Goal: Task Accomplishment & Management: Manage account settings

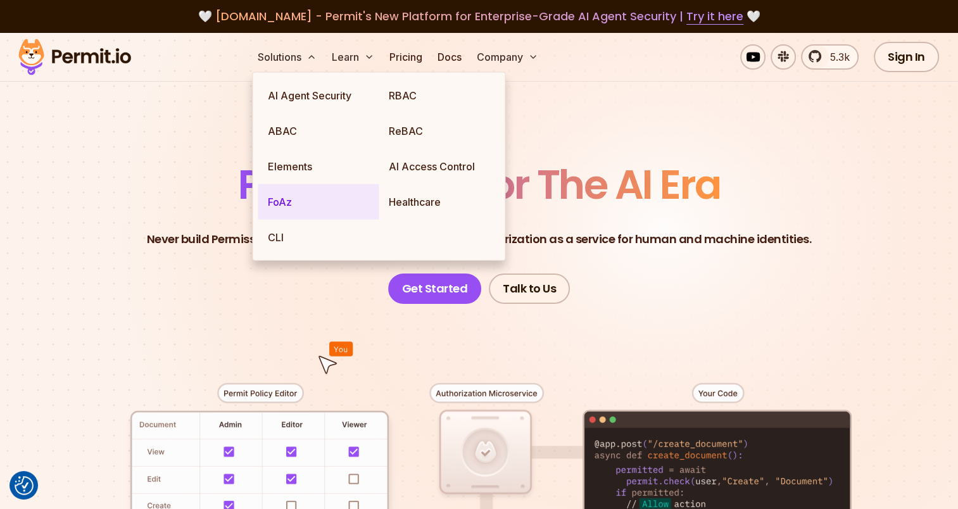
click at [267, 201] on link "FoAz" at bounding box center [318, 201] width 121 height 35
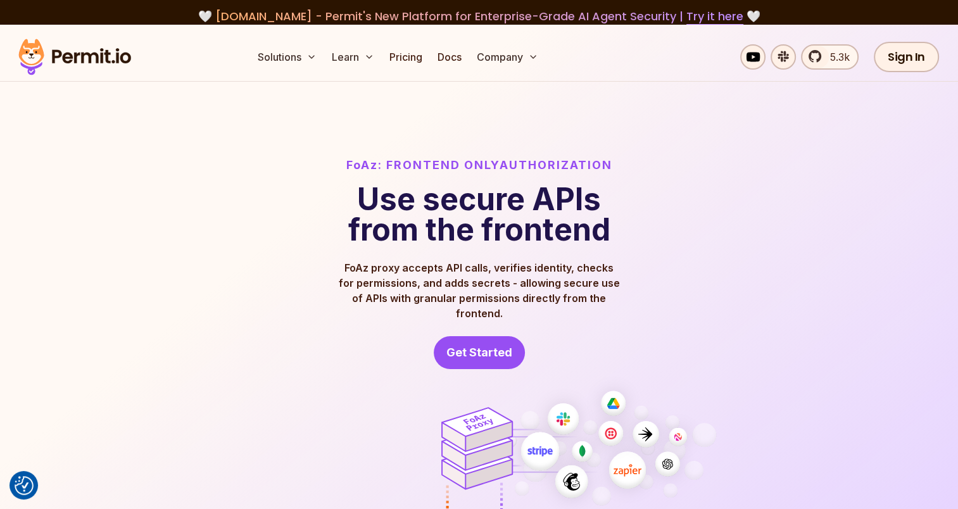
click at [276, 351] on div "FoAz: Frontend Only Authorization Use secure APIs from the frontend FoAz proxy …" at bounding box center [479, 262] width 709 height 213
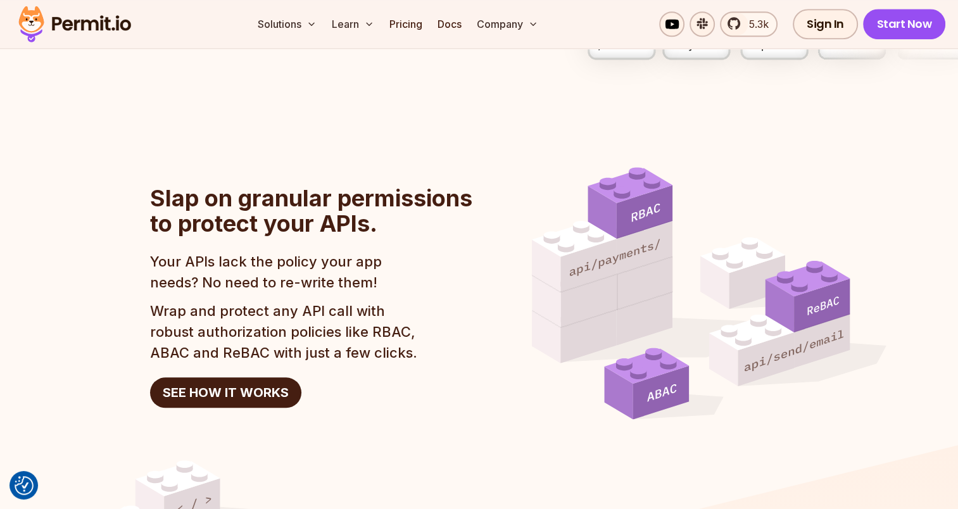
scroll to position [1190, 0]
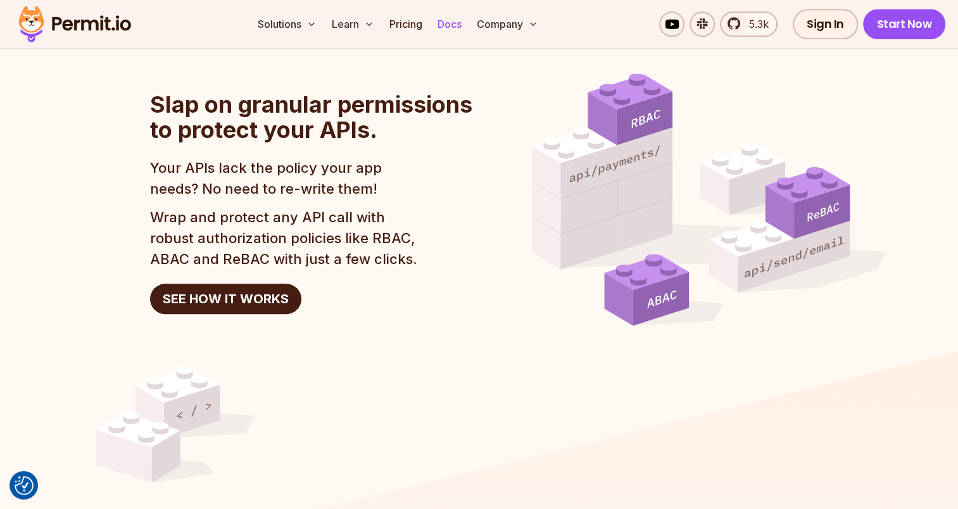
click at [437, 19] on link "Docs" at bounding box center [449, 23] width 34 height 25
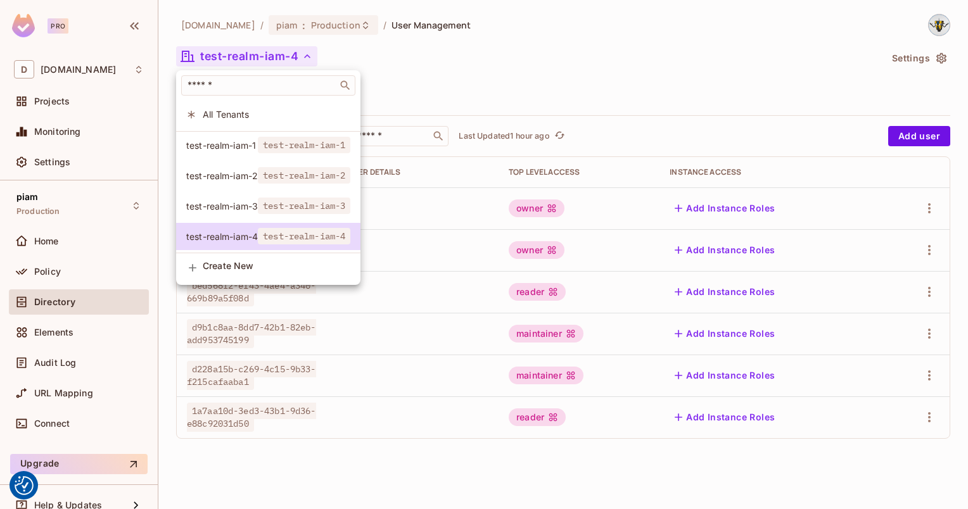
click at [483, 92] on div at bounding box center [484, 254] width 968 height 509
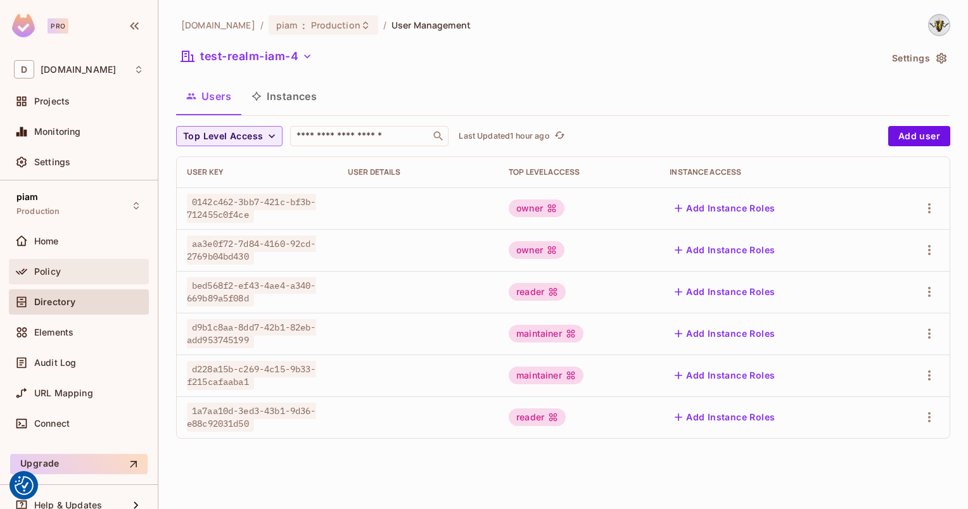
click at [42, 277] on div "Policy" at bounding box center [79, 271] width 130 height 15
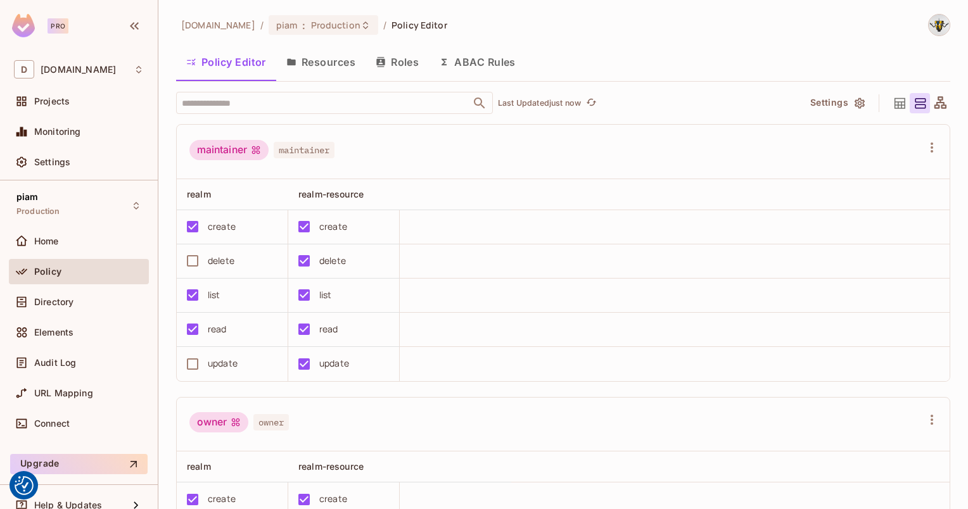
click at [317, 64] on button "Resources" at bounding box center [320, 62] width 89 height 32
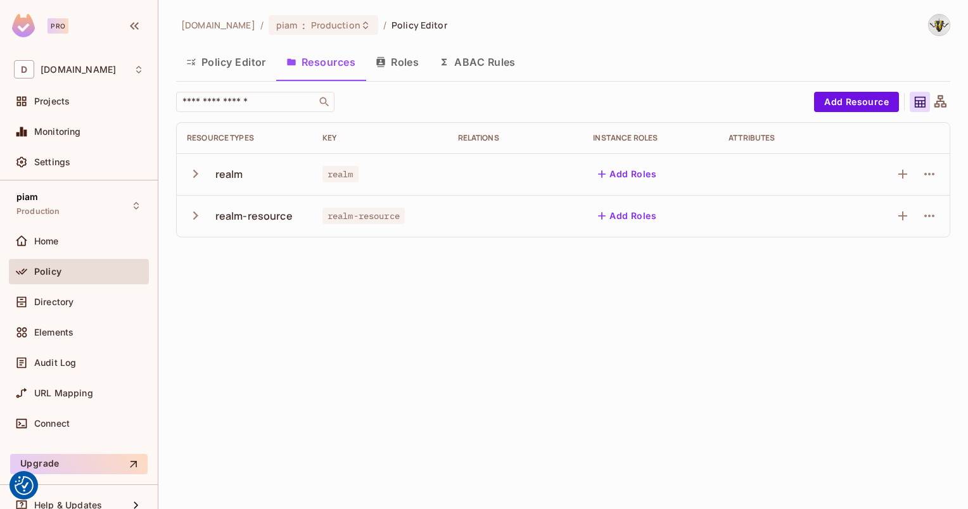
click at [388, 58] on button "Roles" at bounding box center [396, 62] width 63 height 32
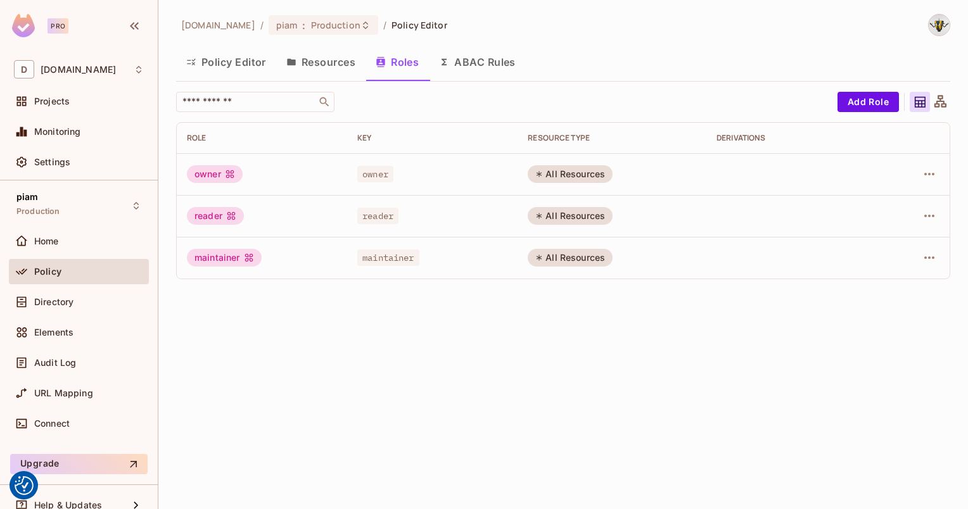
click at [348, 67] on button "Resources" at bounding box center [320, 62] width 89 height 32
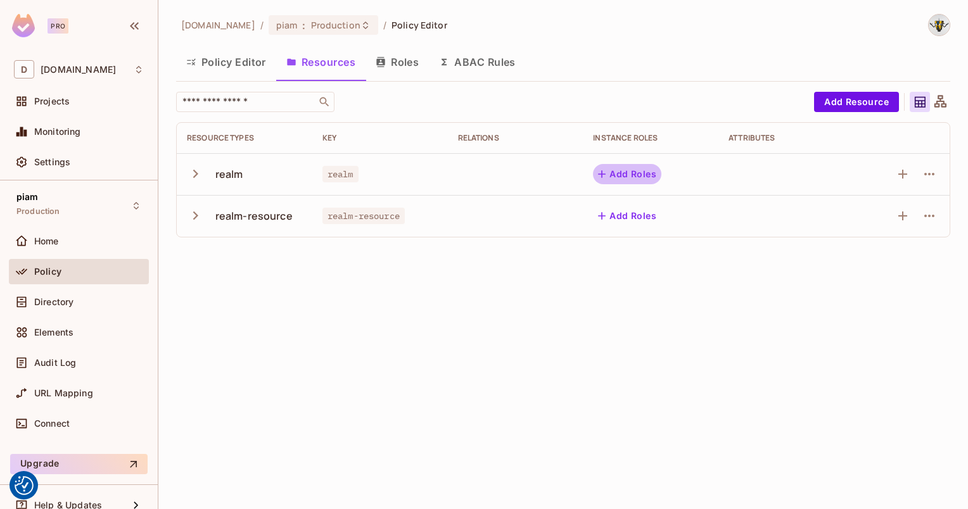
click at [643, 174] on button "Add Roles" at bounding box center [627, 174] width 68 height 20
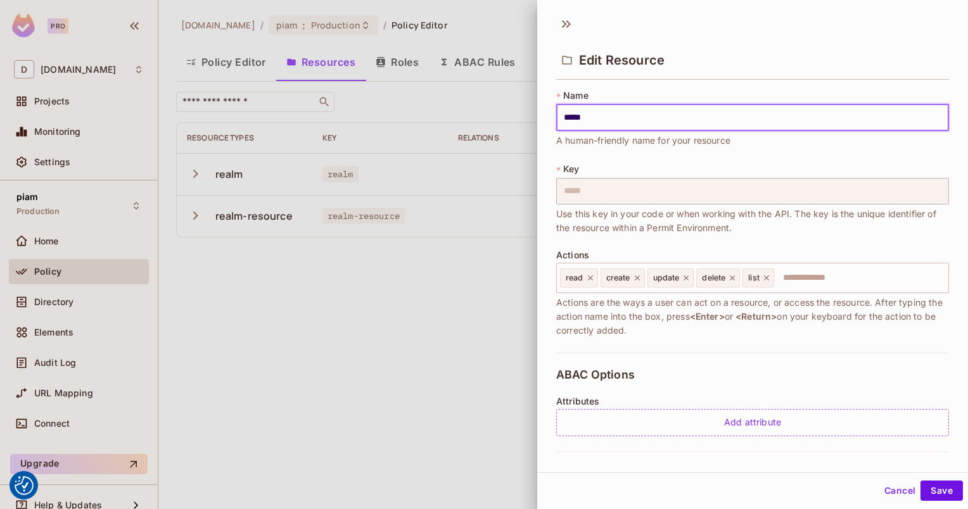
scroll to position [187, 0]
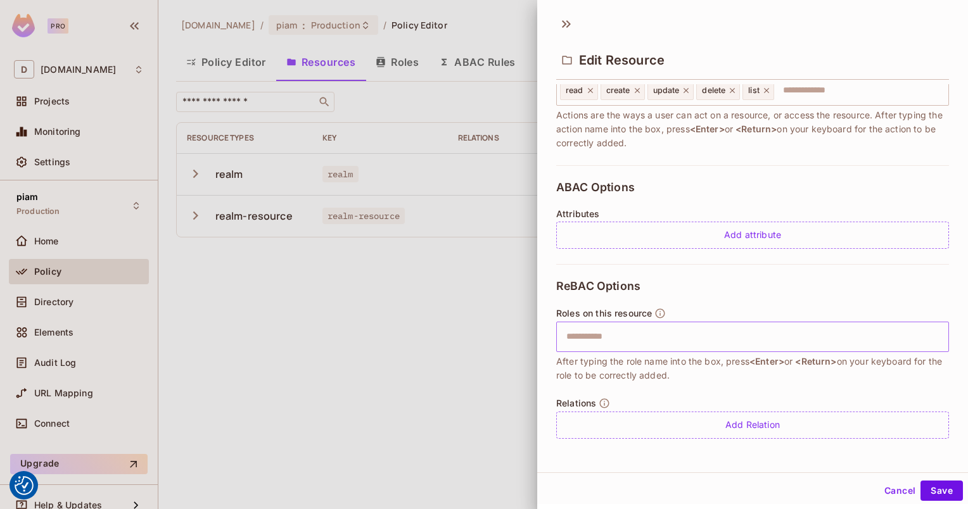
click at [603, 347] on input "text" at bounding box center [750, 336] width 384 height 25
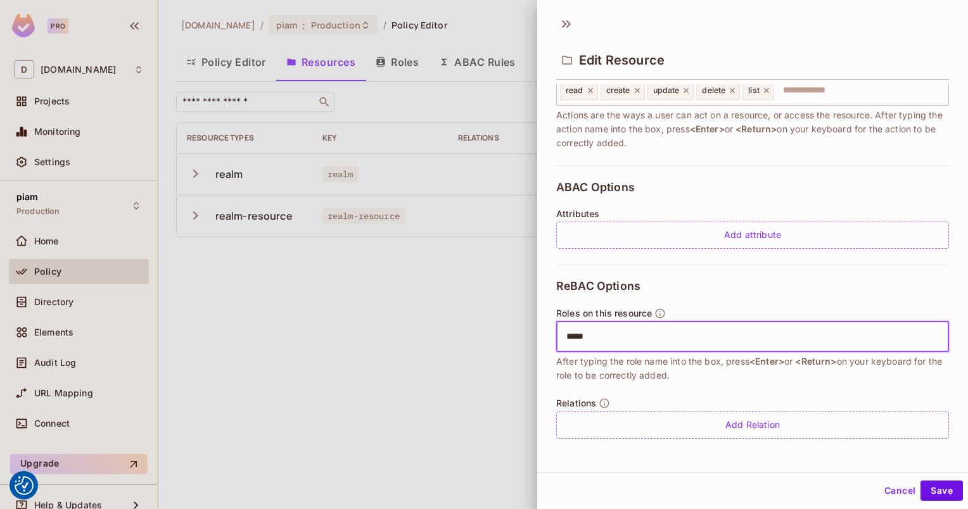
type input "******"
click at [940, 494] on button "Save" at bounding box center [941, 491] width 42 height 20
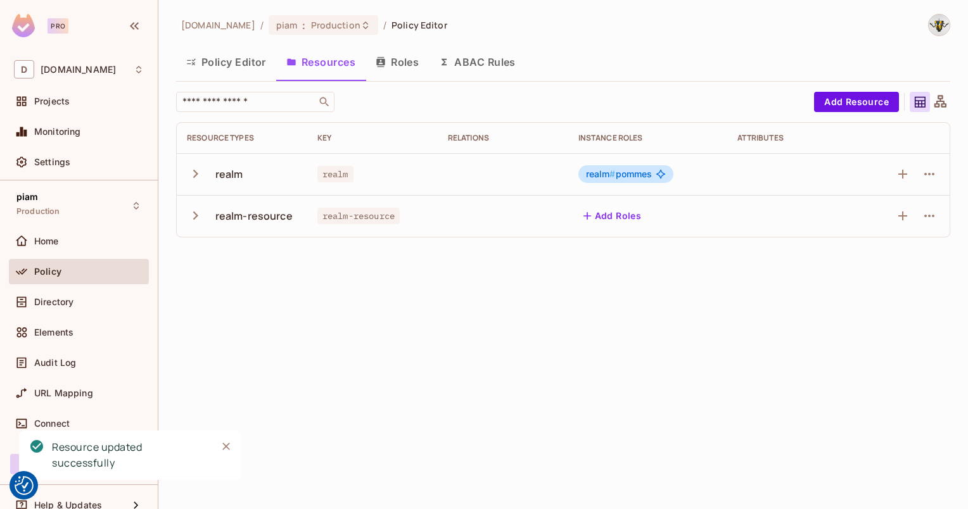
click at [208, 60] on button "Policy Editor" at bounding box center [226, 62] width 100 height 32
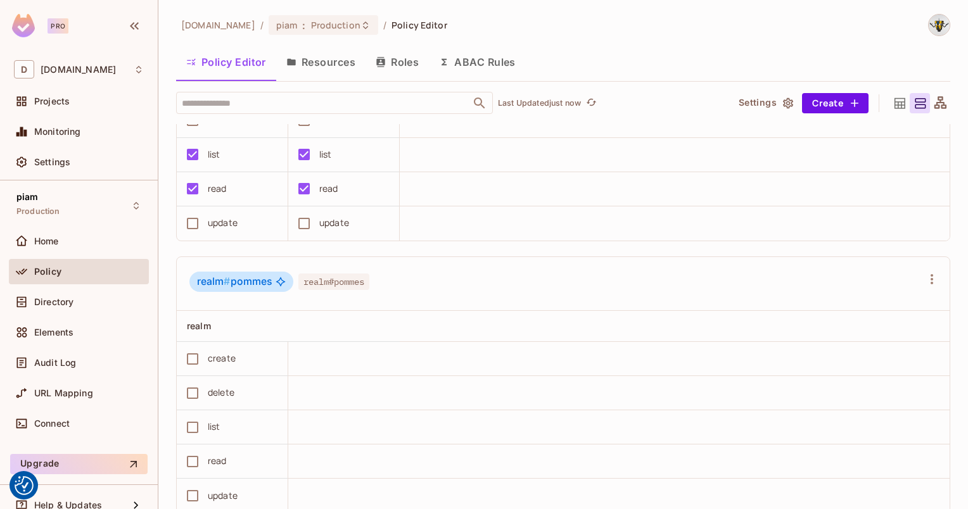
scroll to position [719, 0]
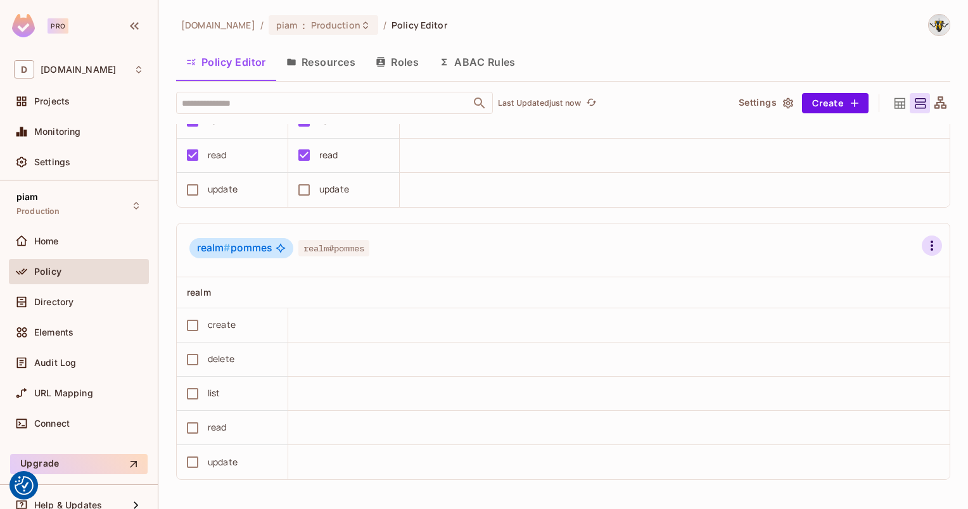
click at [921, 251] on button "button" at bounding box center [931, 246] width 20 height 20
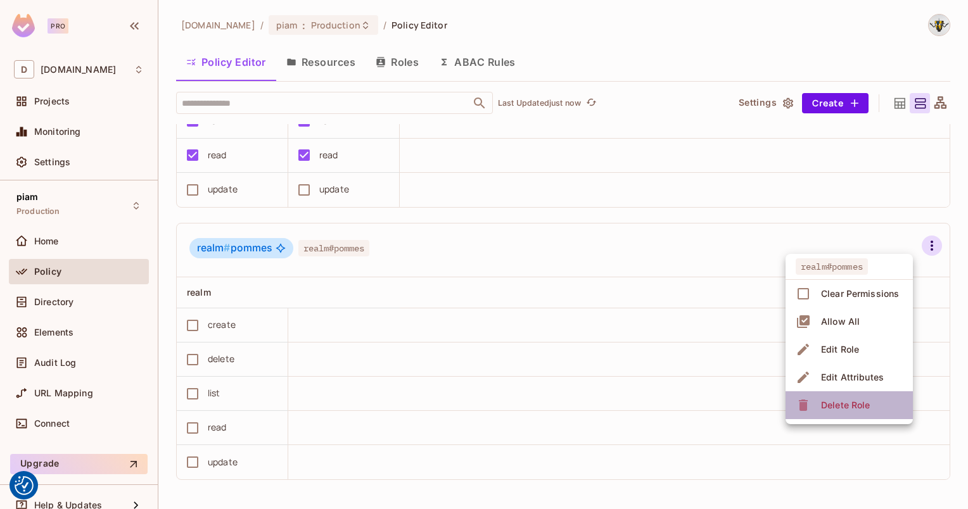
click at [819, 408] on span "Delete Role" at bounding box center [845, 405] width 56 height 20
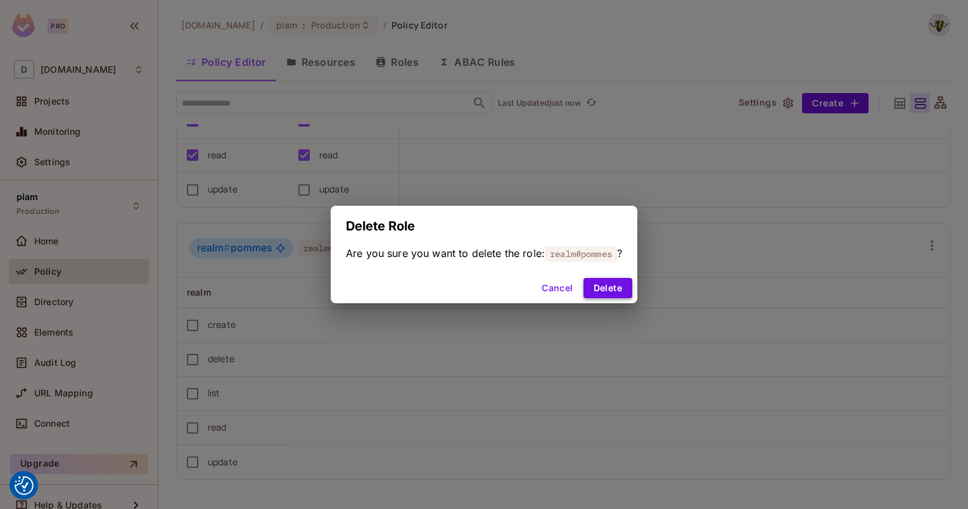
click at [626, 291] on button "Delete" at bounding box center [607, 288] width 49 height 20
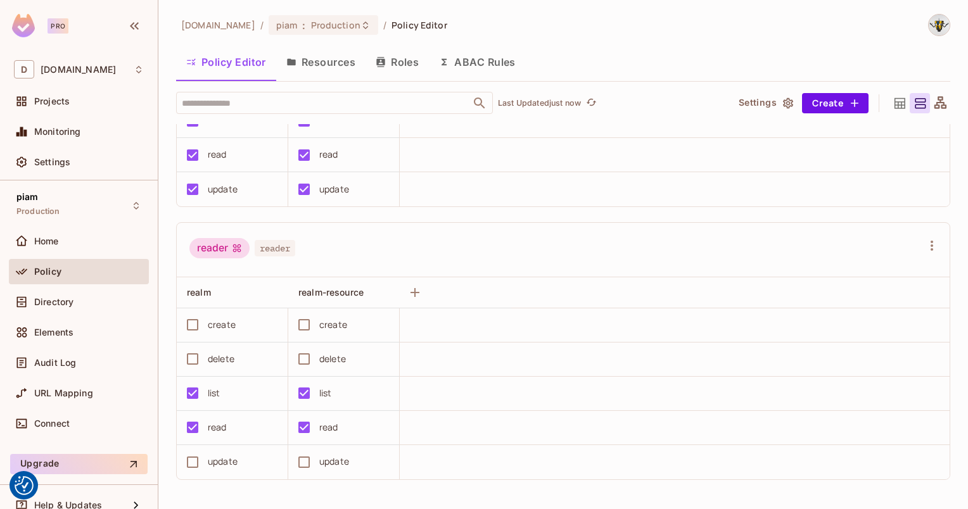
scroll to position [0, 0]
click at [163, 271] on div "datev.de / piam : Production / Policy Editor Policy Editor Resources Roles ABAC…" at bounding box center [562, 254] width 809 height 509
